Goal: Use online tool/utility: Utilize a website feature to perform a specific function

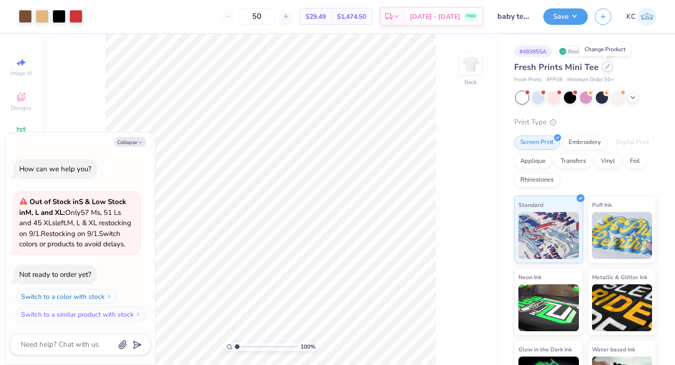
click at [604, 69] on div at bounding box center [607, 66] width 10 height 10
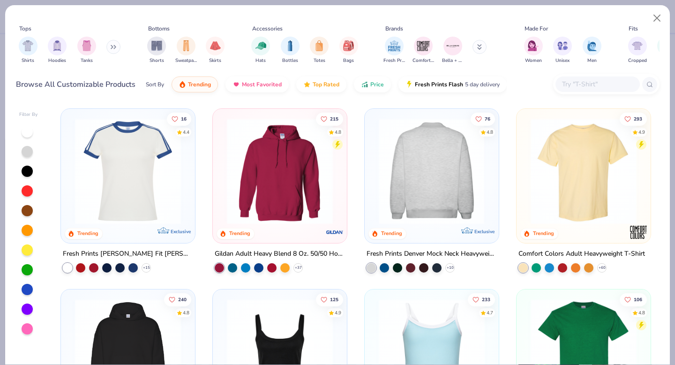
click at [459, 164] on div at bounding box center [431, 171] width 345 height 106
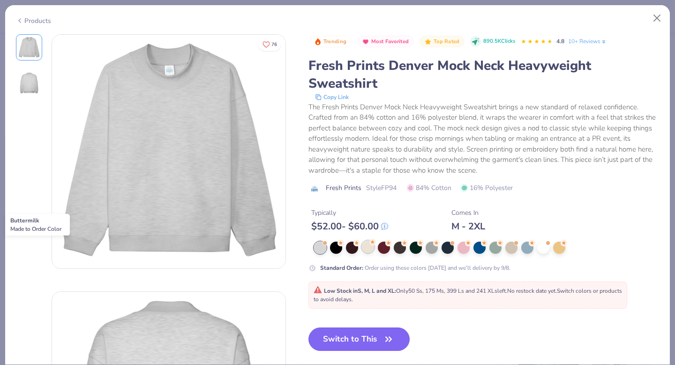
click at [369, 248] on div at bounding box center [368, 246] width 12 height 12
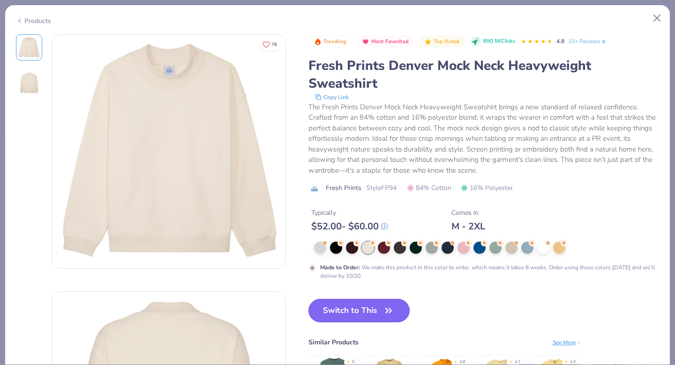
click at [378, 313] on button "Switch to This" at bounding box center [359, 310] width 102 height 23
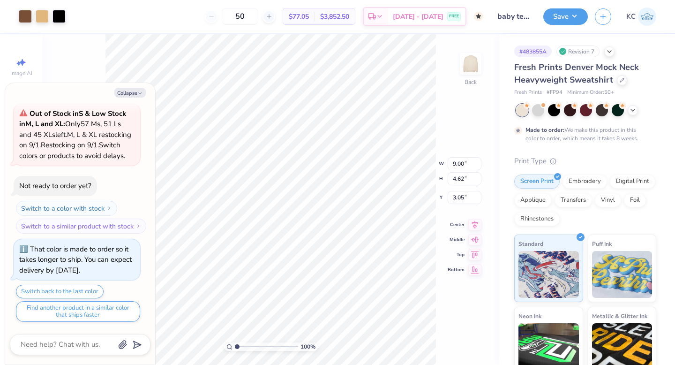
type textarea "x"
type input "3.00"
type textarea "x"
type input "8.94"
type input "4.59"
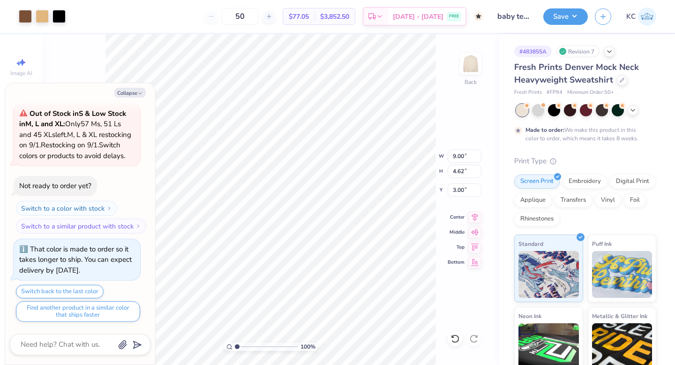
type input "3.03"
click at [452, 337] on icon at bounding box center [453, 336] width 2 height 2
type textarea "x"
type input "9.00"
type input "4.62"
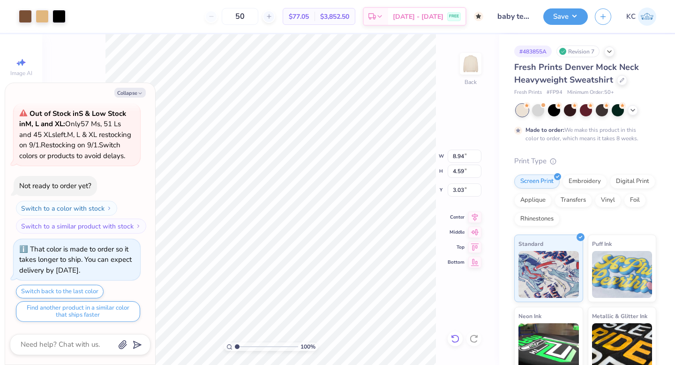
type input "3.00"
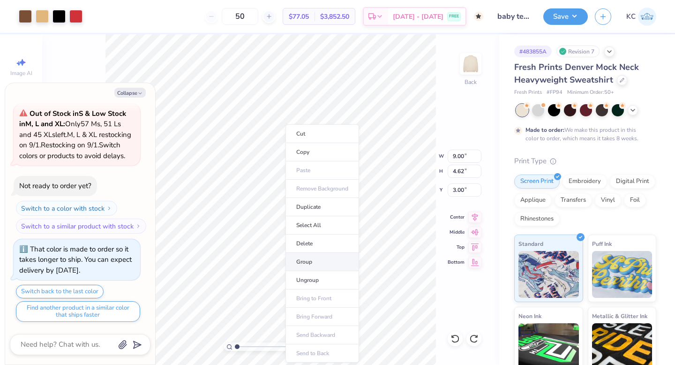
click at [305, 264] on li "Group" at bounding box center [322, 262] width 74 height 18
type textarea "x"
type input "7.93"
type input "4.07"
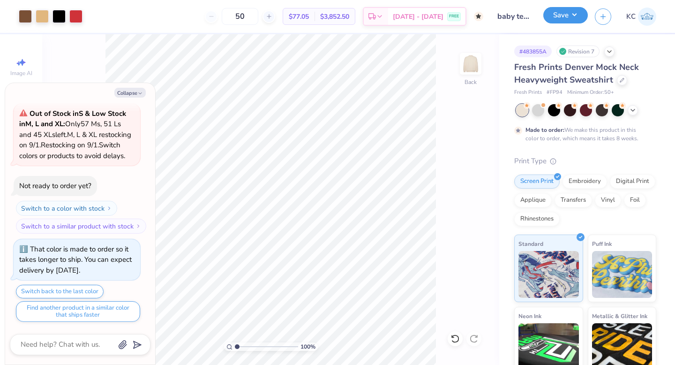
click at [568, 13] on button "Save" at bounding box center [565, 15] width 45 height 16
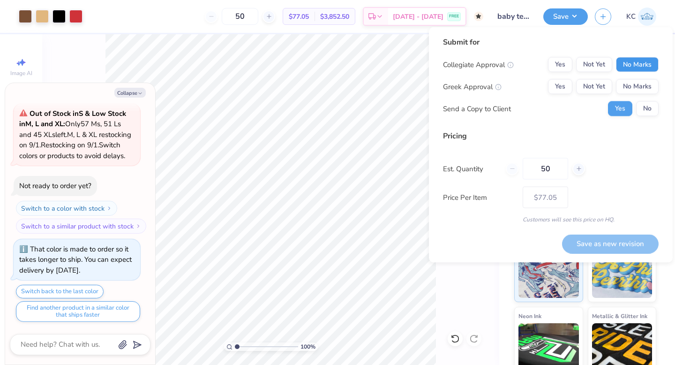
click at [648, 65] on button "No Marks" at bounding box center [637, 64] width 43 height 15
click at [598, 85] on button "Not Yet" at bounding box center [594, 86] width 36 height 15
click at [658, 113] on div "Submit for Collegiate Approval Yes Not Yet No Marks Greek Approval Yes Not Yet …" at bounding box center [551, 144] width 244 height 235
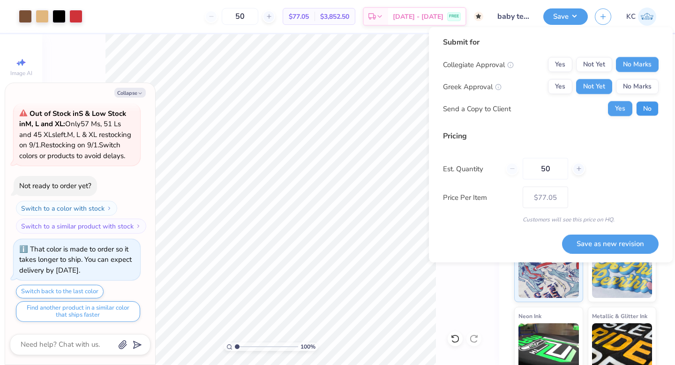
click at [654, 112] on button "No" at bounding box center [647, 108] width 22 height 15
type textarea "x"
click at [620, 244] on button "Save as new revision" at bounding box center [610, 243] width 97 height 19
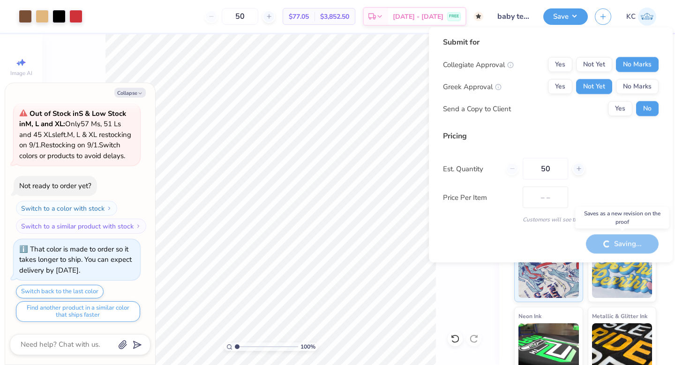
type input "$77.05"
type textarea "x"
